Goal: Transaction & Acquisition: Download file/media

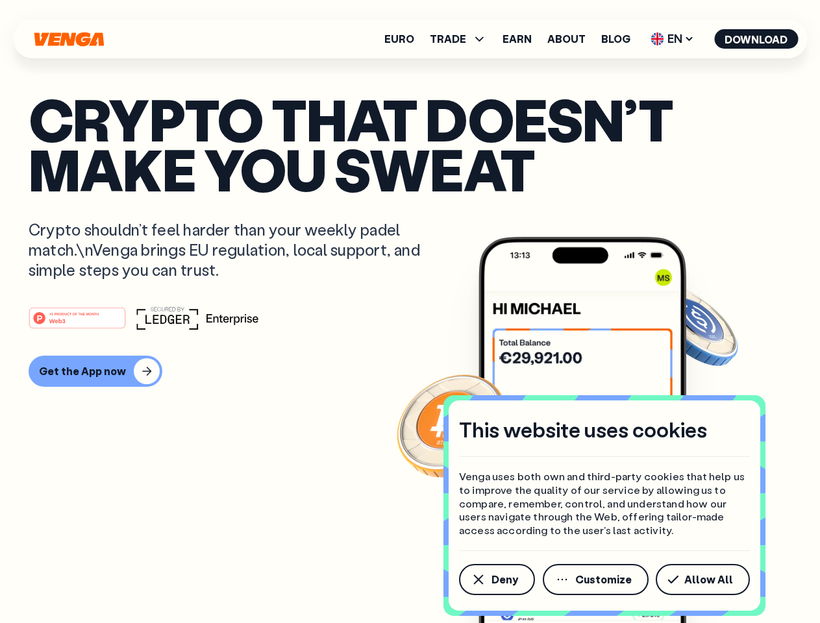
click at [410, 312] on div "#1 PRODUCT OF THE MONTH Web3" at bounding box center [410, 317] width 763 height 23
click at [496, 580] on span "Deny" at bounding box center [504, 579] width 27 height 10
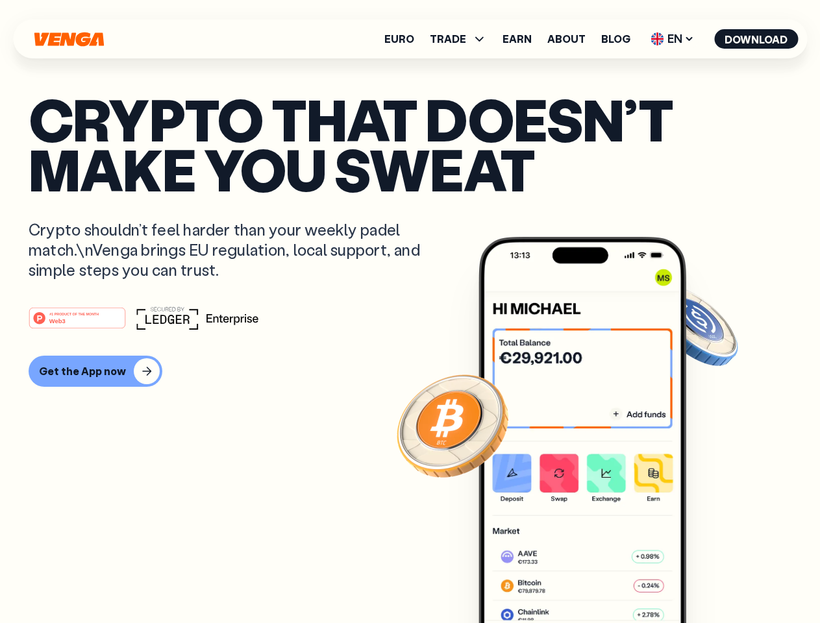
click at [596, 580] on img at bounding box center [582, 454] width 208 height 435
click at [705, 580] on article "Crypto that doesn’t make you sweat Crypto shouldn’t feel harder than your weekl…" at bounding box center [410, 337] width 763 height 487
click at [462, 39] on span "TRADE" at bounding box center [448, 39] width 36 height 10
click at [672, 39] on span "EN" at bounding box center [672, 39] width 53 height 21
click at [756, 39] on button "Download" at bounding box center [756, 38] width 84 height 19
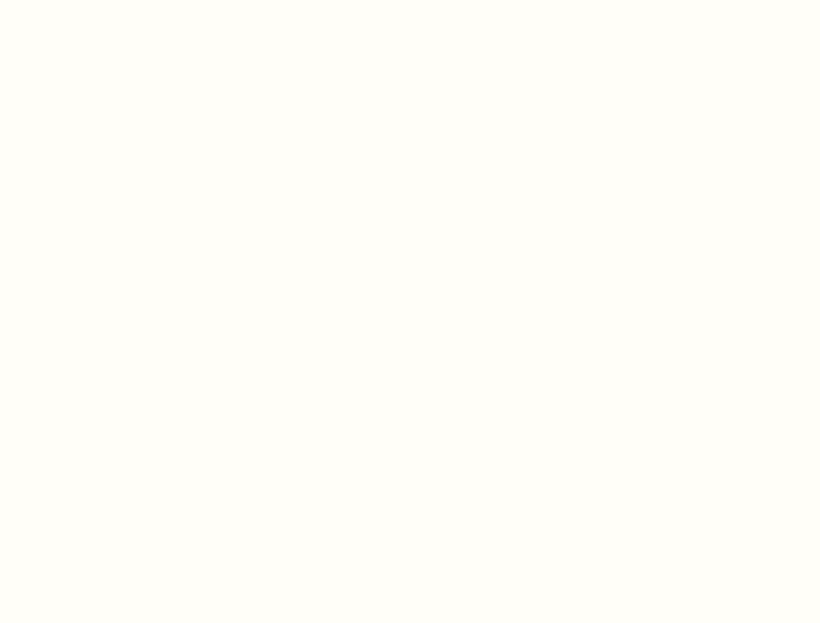
click at [93, 0] on html "This website uses cookies Venga uses both own and third-party cookies that help…" at bounding box center [410, 0] width 820 height 0
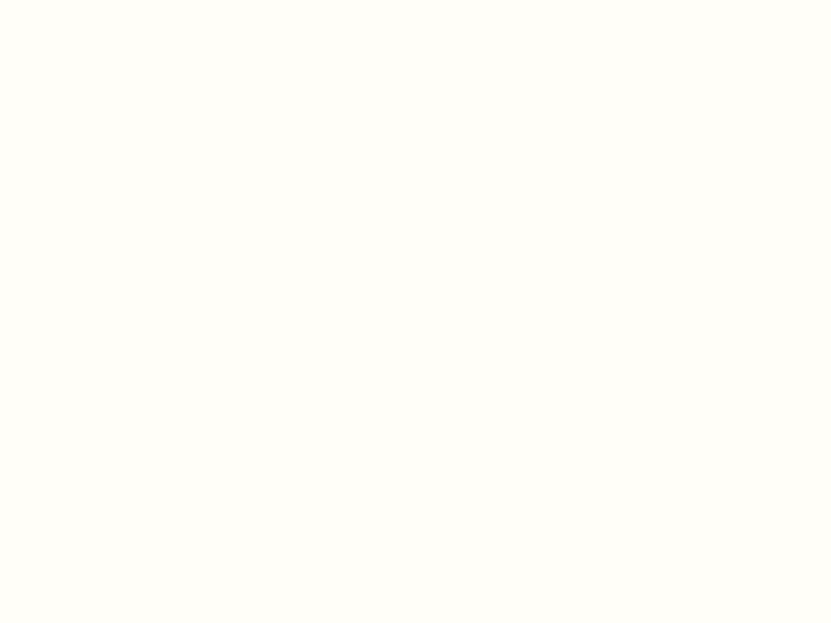
click at [79, 0] on html "This website uses cookies Venga uses both own and third-party cookies that help…" at bounding box center [415, 0] width 831 height 0
